Goal: Task Accomplishment & Management: Use online tool/utility

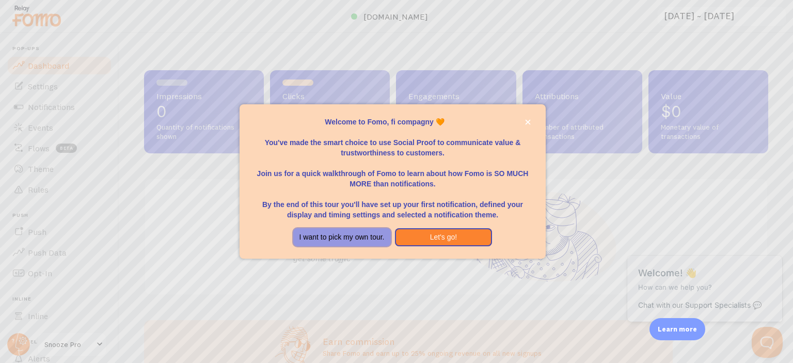
click at [362, 230] on button "I want to pick my own tour." at bounding box center [342, 237] width 98 height 19
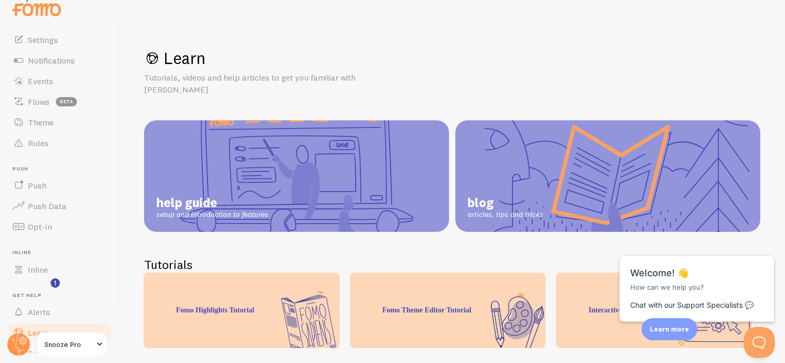
scroll to position [33, 0]
click at [54, 125] on link "Theme" at bounding box center [59, 126] width 106 height 21
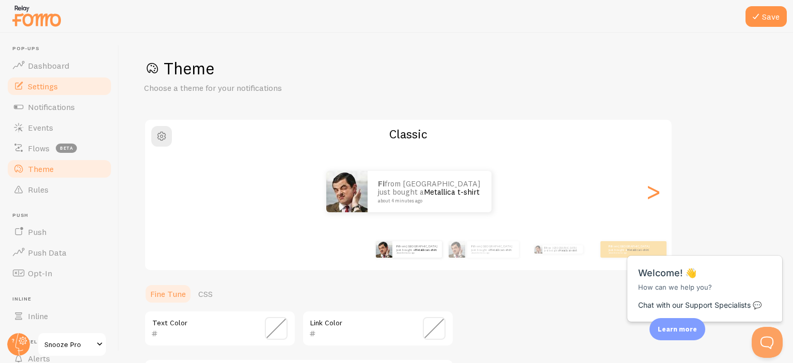
click at [49, 89] on span "Settings" at bounding box center [43, 86] width 30 height 10
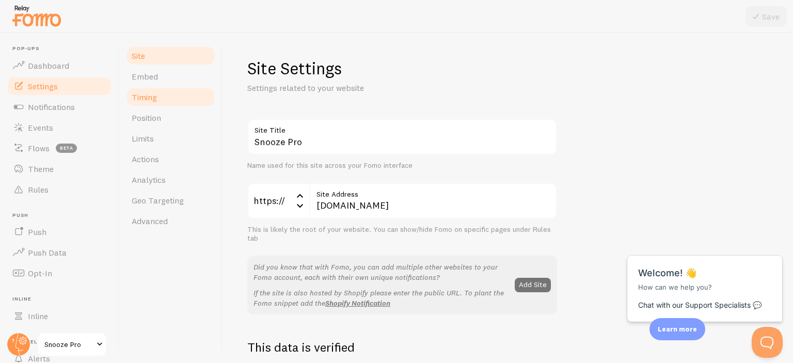
click at [177, 100] on link "Timing" at bounding box center [170, 97] width 90 height 21
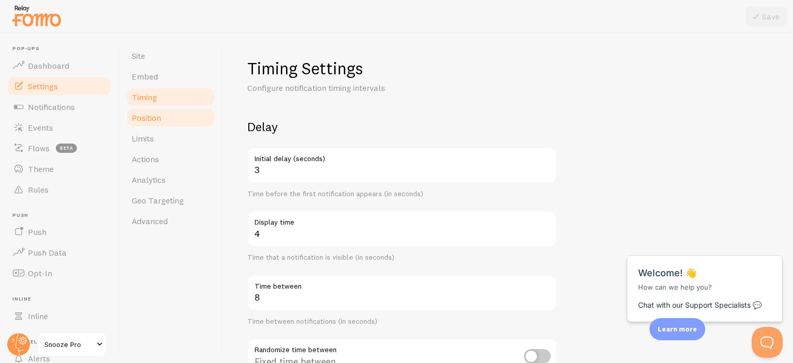
click at [165, 122] on link "Position" at bounding box center [170, 117] width 90 height 21
